Goal: Check status: Check status

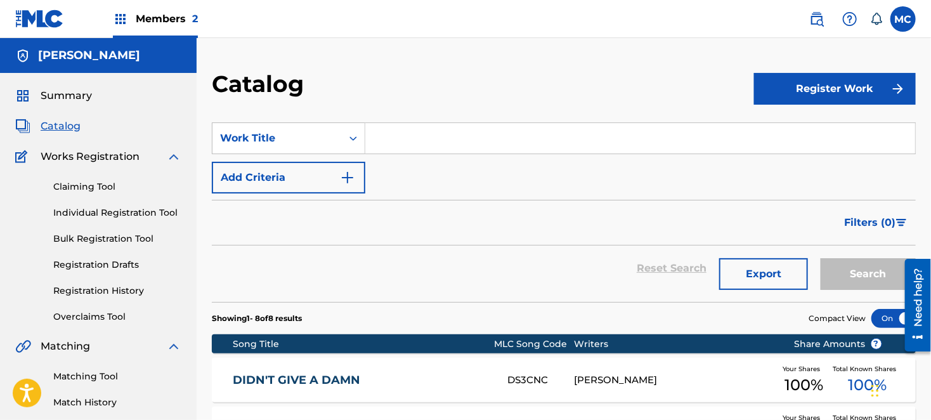
click at [57, 125] on span "Catalog" at bounding box center [61, 126] width 40 height 15
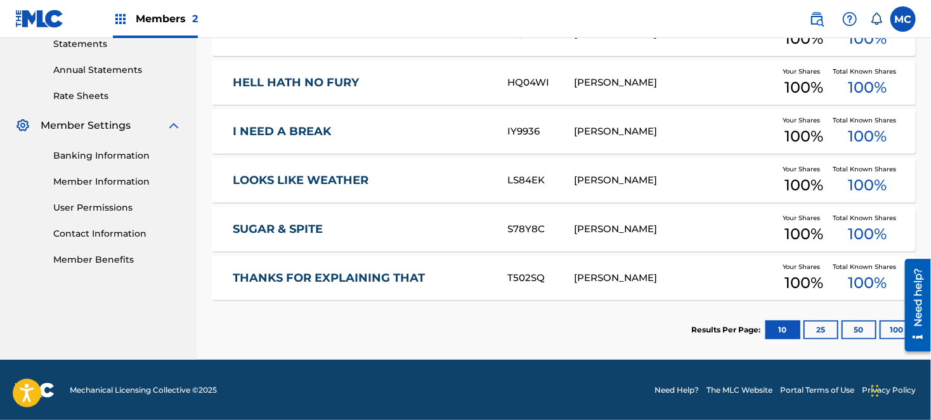
scroll to position [21, 0]
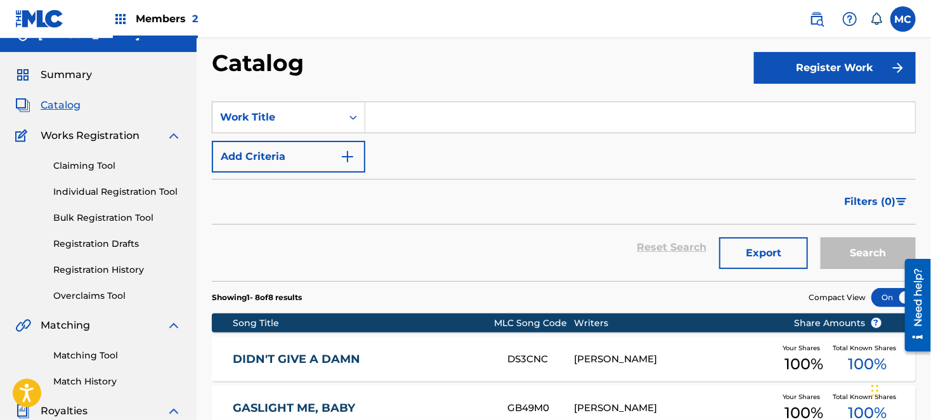
click at [78, 269] on link "Registration History" at bounding box center [117, 269] width 128 height 13
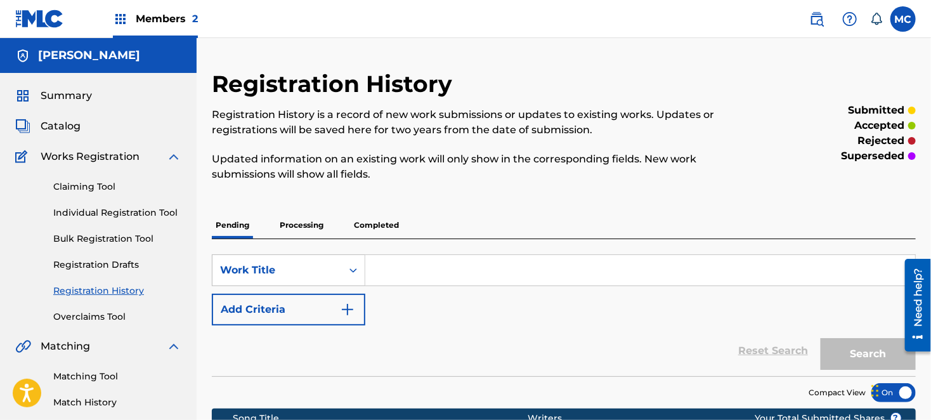
click at [284, 225] on p "Processing" at bounding box center [301, 225] width 51 height 27
click at [363, 224] on p "Completed" at bounding box center [376, 225] width 53 height 27
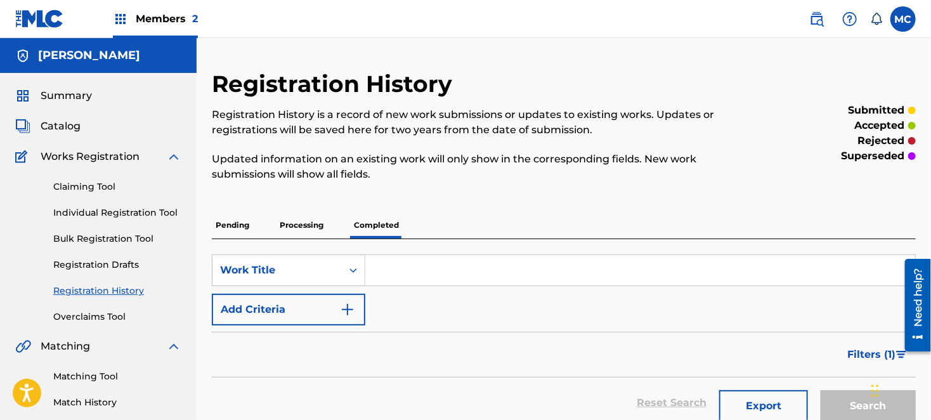
click at [231, 222] on p "Pending" at bounding box center [232, 225] width 41 height 27
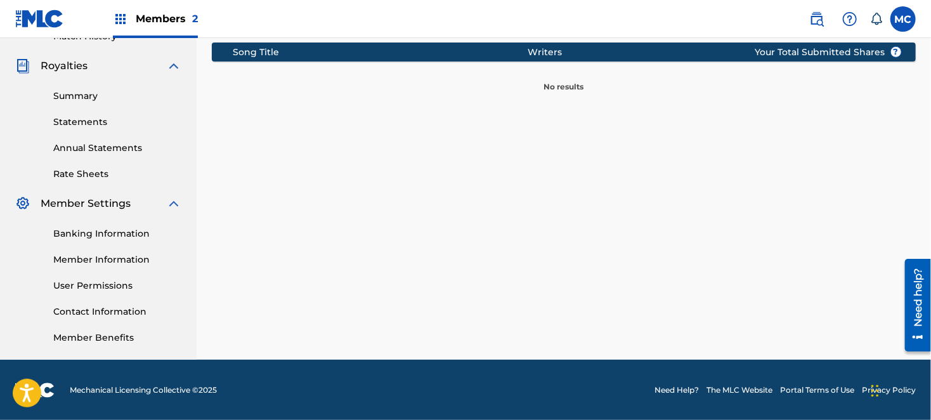
scroll to position [49, 0]
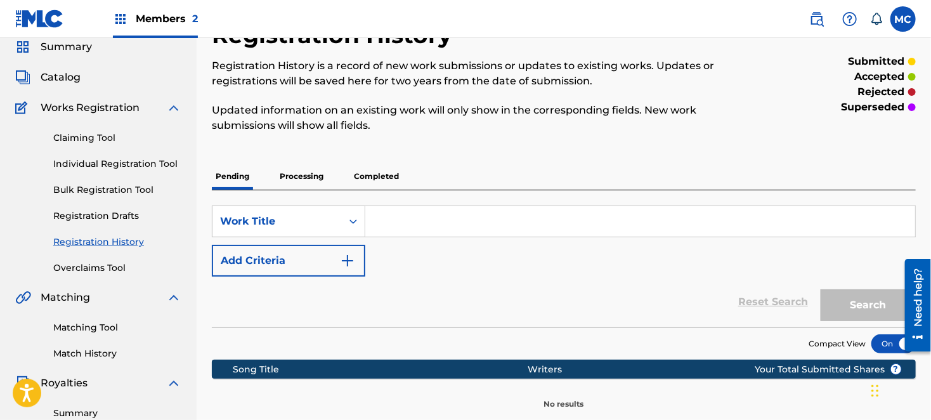
click at [300, 172] on p "Processing" at bounding box center [301, 176] width 51 height 27
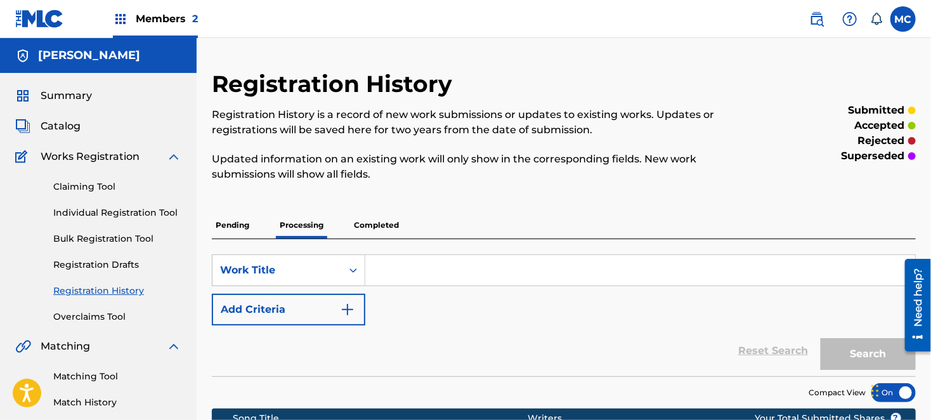
click at [380, 221] on p "Completed" at bounding box center [376, 225] width 53 height 27
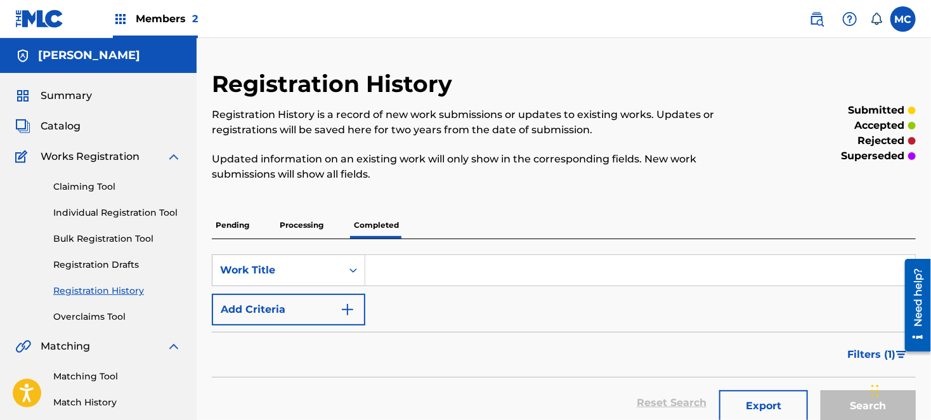
click at [157, 17] on span "Members 2" at bounding box center [167, 18] width 62 height 15
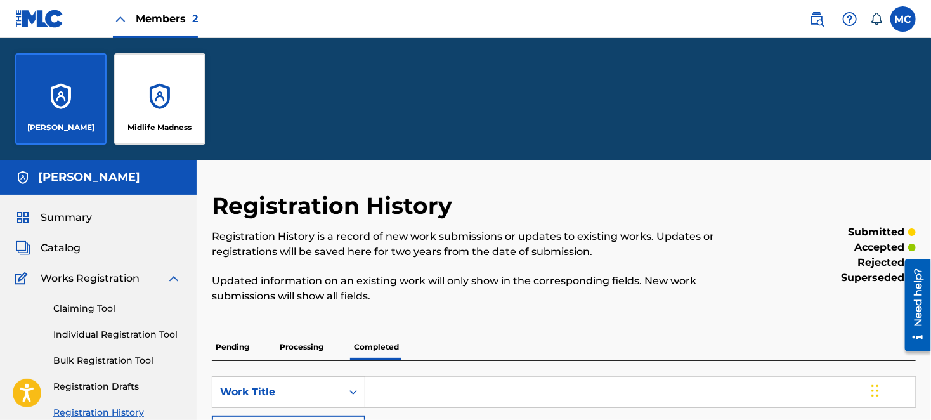
click at [154, 89] on div "Midlife Madness" at bounding box center [159, 98] width 91 height 91
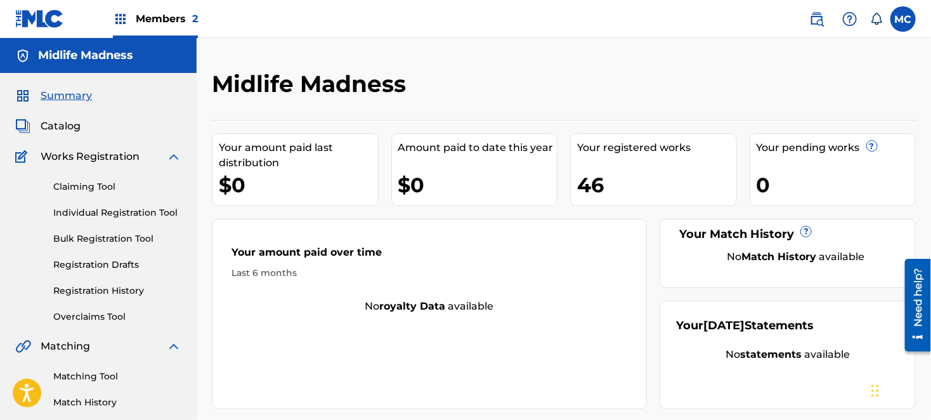
click at [68, 123] on span "Catalog" at bounding box center [61, 126] width 40 height 15
